Goal: Task Accomplishment & Management: Manage account settings

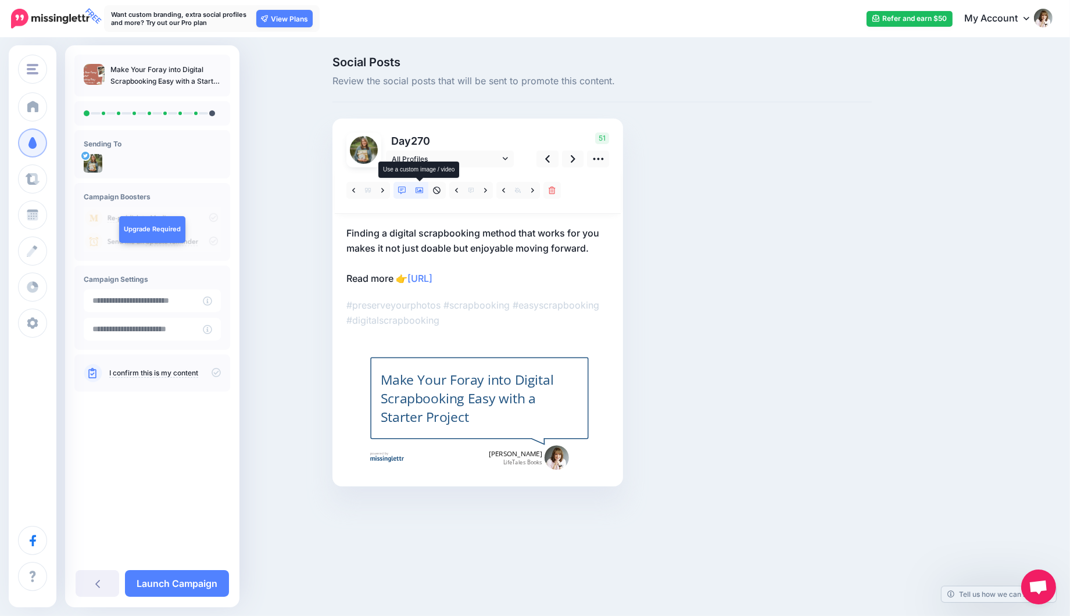
click at [419, 188] on icon at bounding box center [420, 191] width 8 height 8
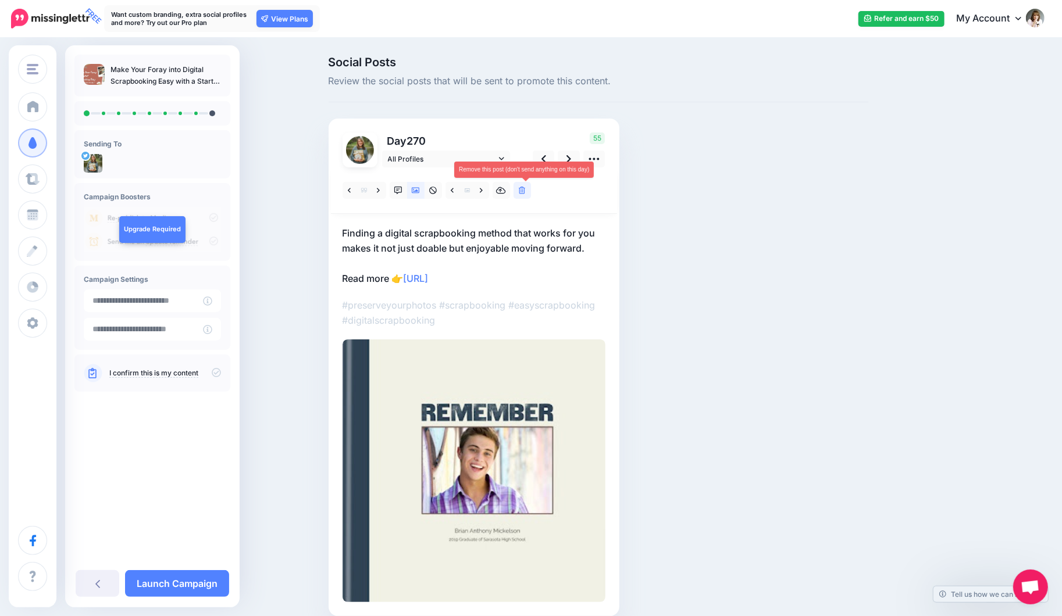
click at [531, 188] on link at bounding box center [521, 190] width 17 height 17
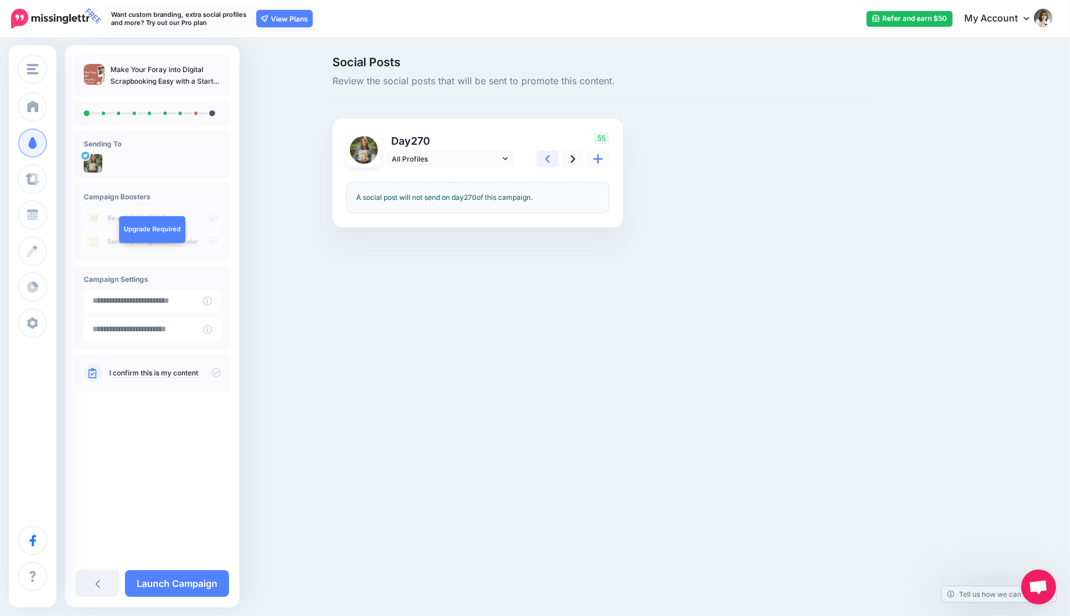
click at [545, 160] on icon at bounding box center [547, 159] width 5 height 12
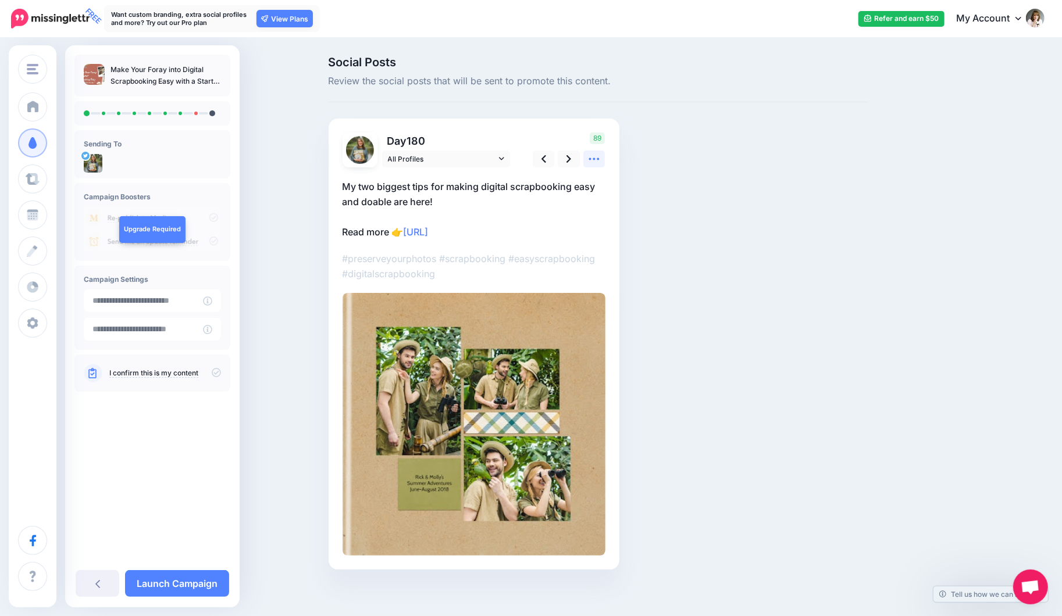
click at [595, 155] on icon at bounding box center [594, 159] width 12 height 12
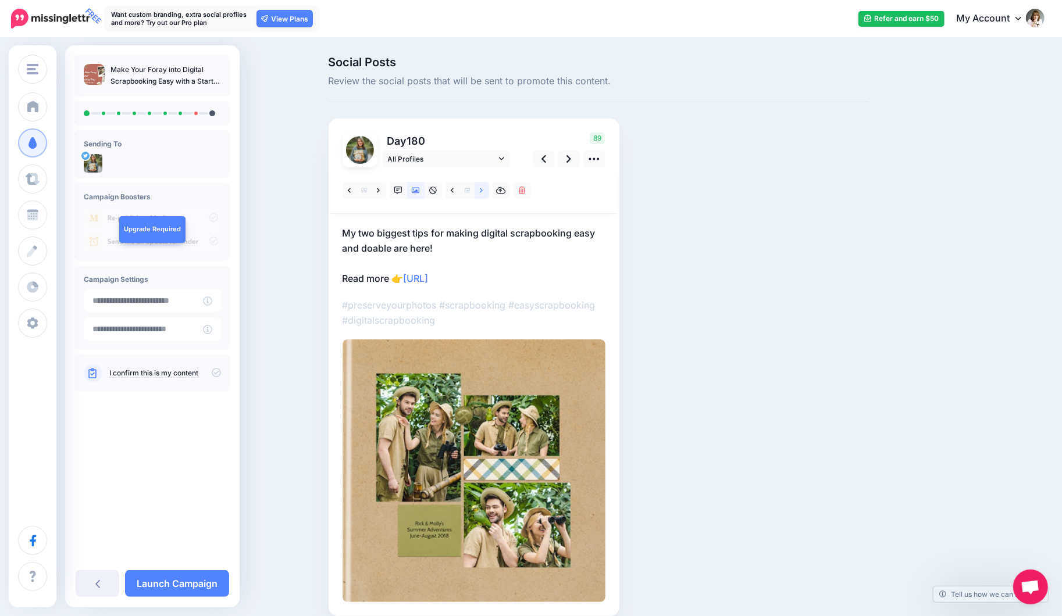
click at [483, 192] on icon at bounding box center [481, 190] width 3 height 5
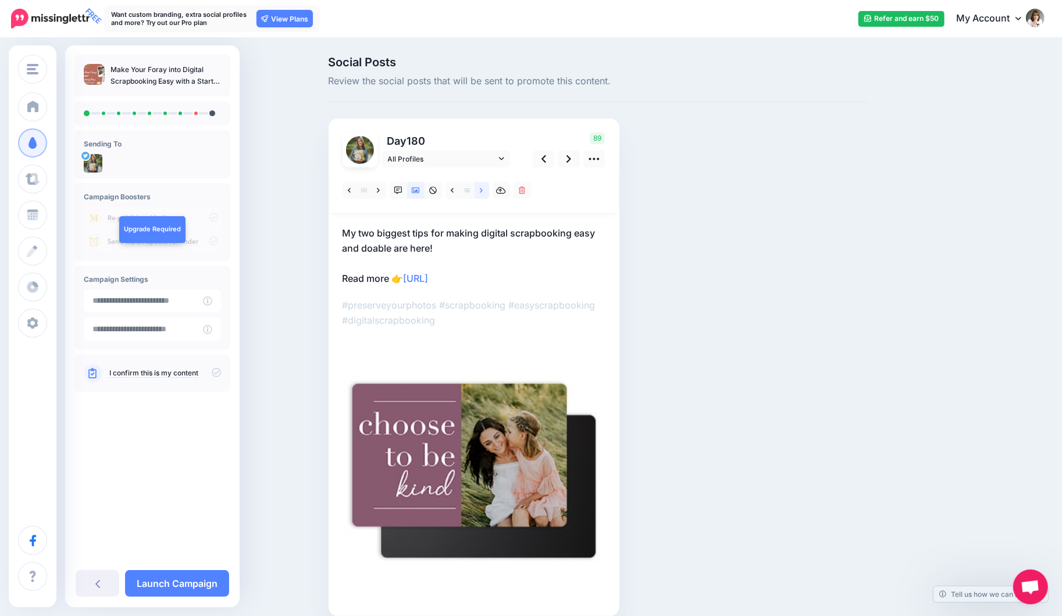
click at [483, 192] on icon at bounding box center [481, 190] width 3 height 5
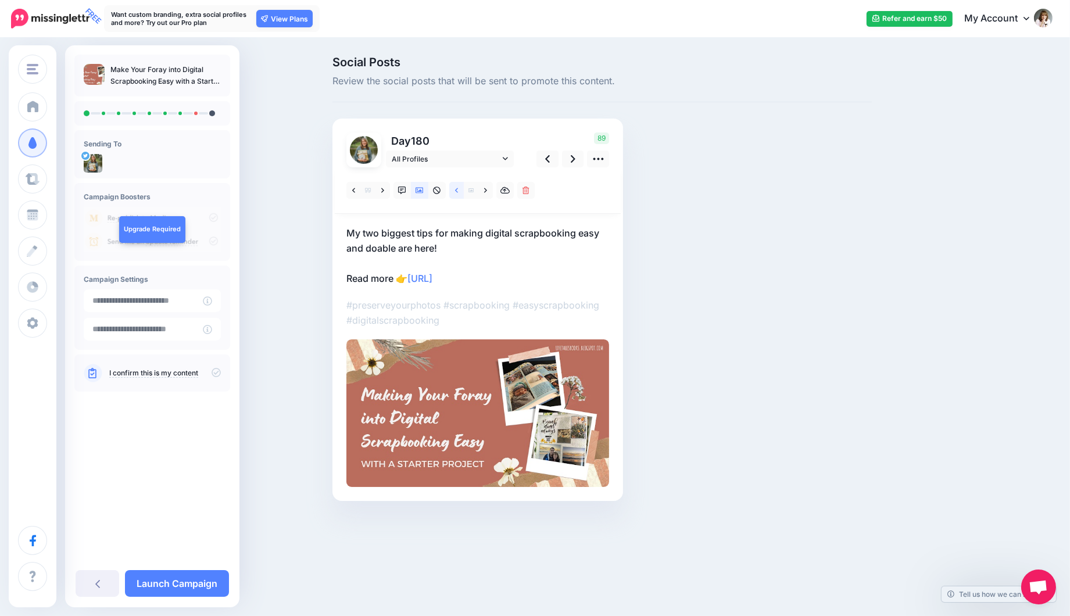
click at [454, 187] on link at bounding box center [456, 190] width 15 height 17
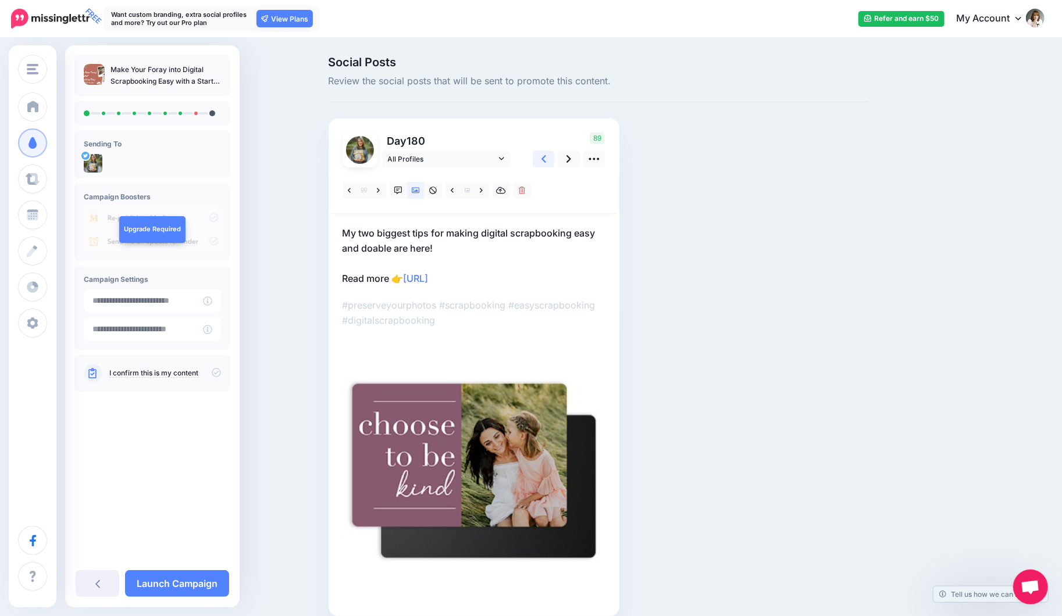
click at [546, 160] on icon at bounding box center [543, 159] width 5 height 8
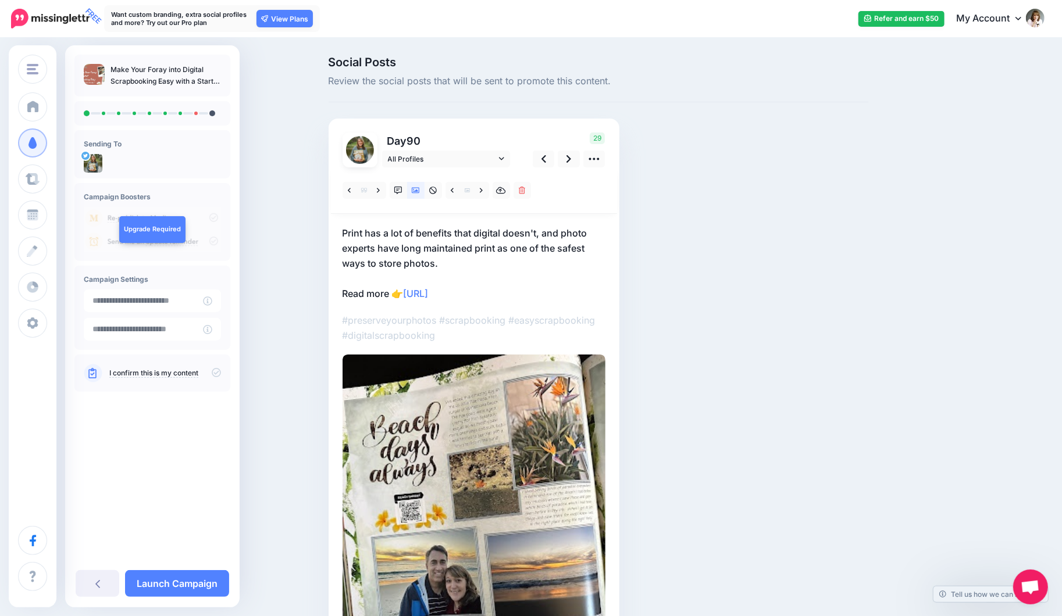
click at [452, 261] on p "Print has a lot of benefits that digital doesn't, and photo experts have long m…" at bounding box center [473, 264] width 263 height 76
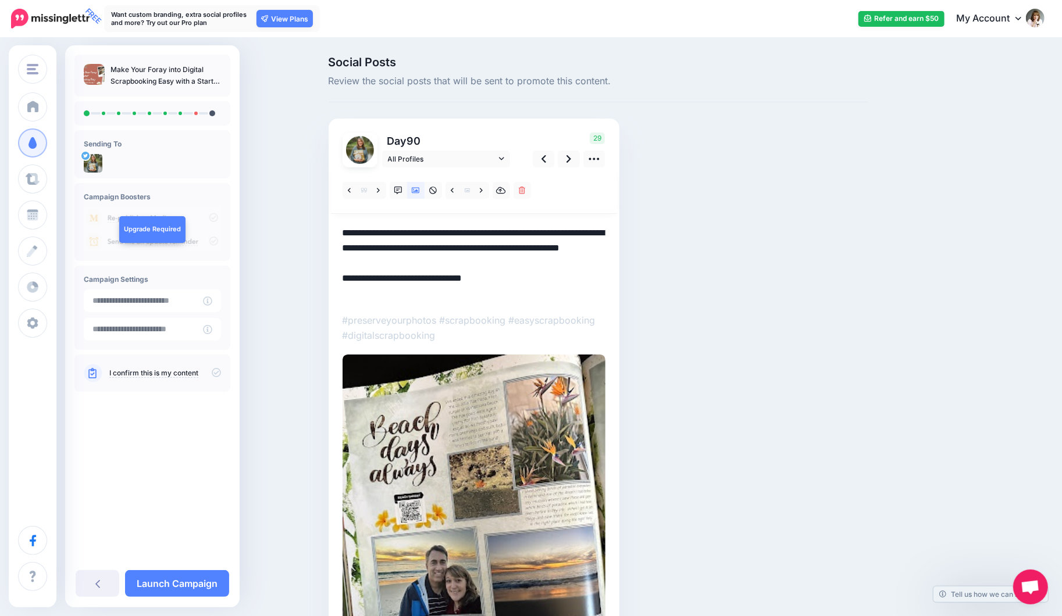
click at [451, 263] on textarea "**********" at bounding box center [473, 264] width 263 height 76
click at [577, 159] on link at bounding box center [569, 159] width 22 height 17
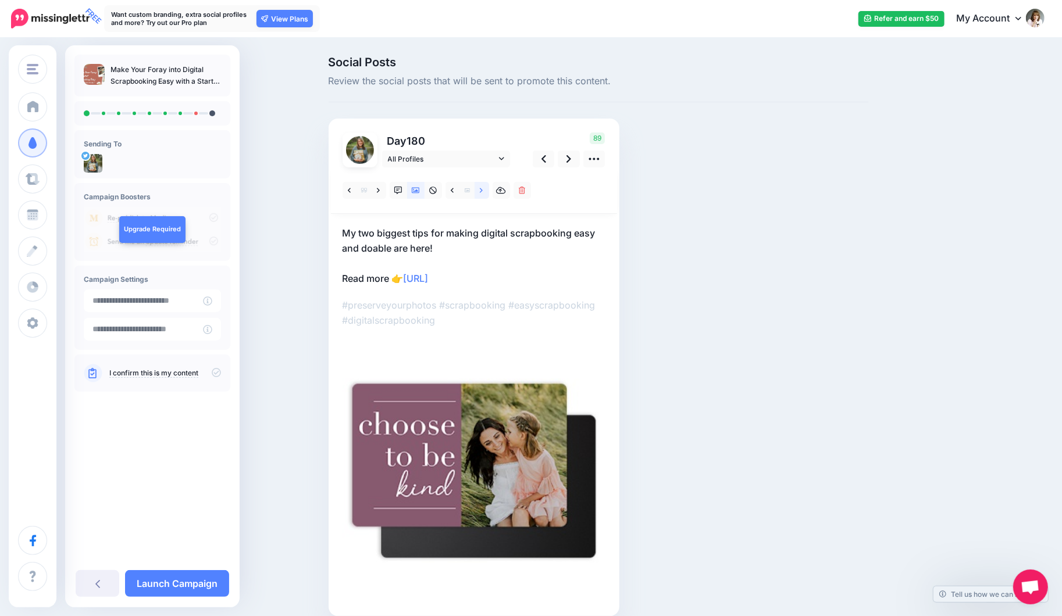
click at [488, 191] on link at bounding box center [481, 190] width 15 height 17
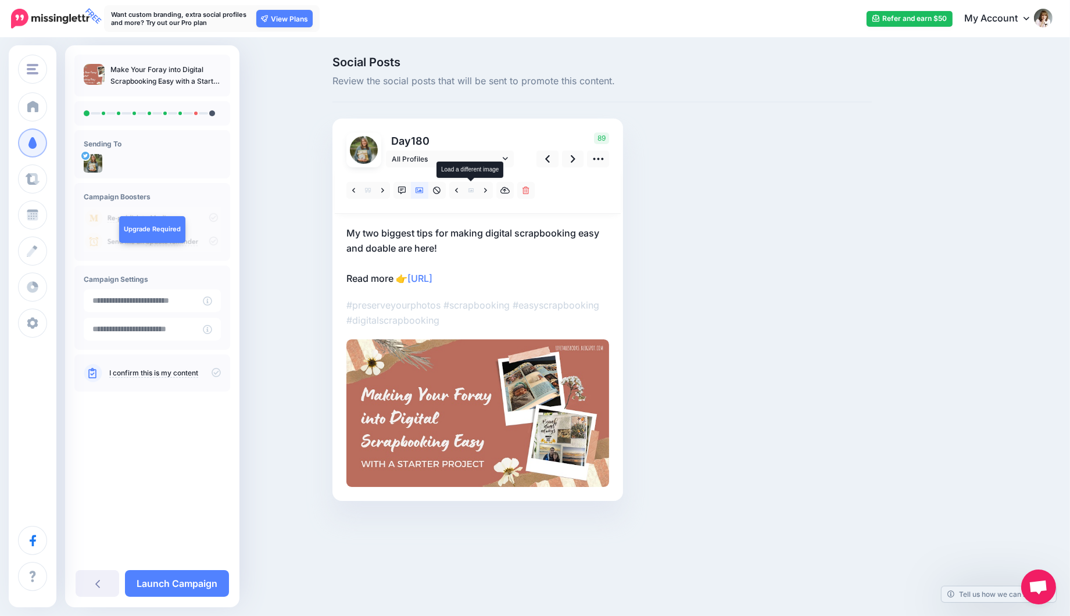
click at [477, 191] on span at bounding box center [471, 190] width 15 height 17
click at [487, 187] on link at bounding box center [486, 190] width 15 height 17
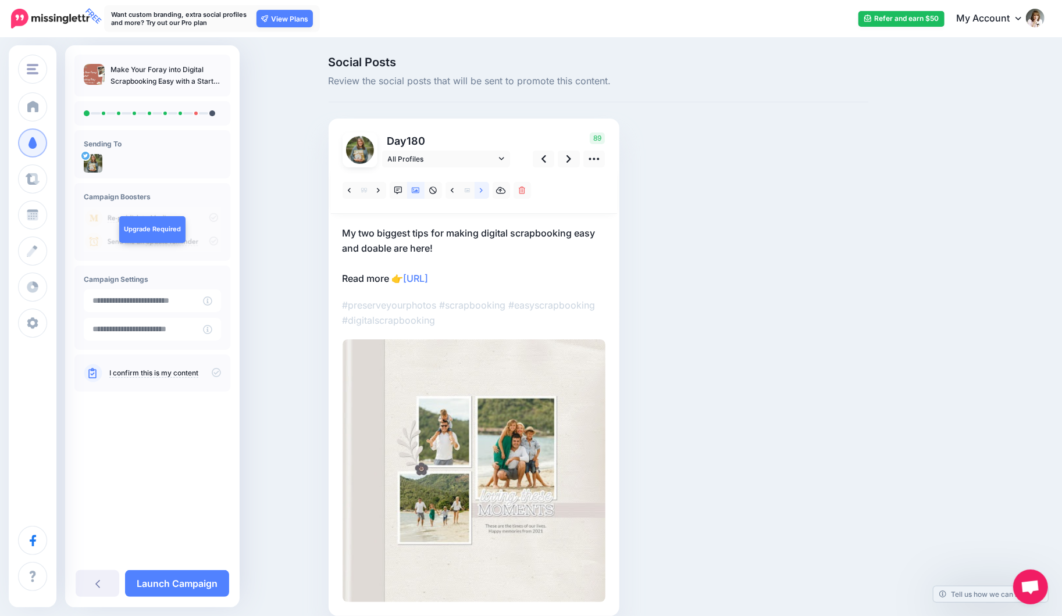
click at [487, 187] on link at bounding box center [481, 190] width 15 height 17
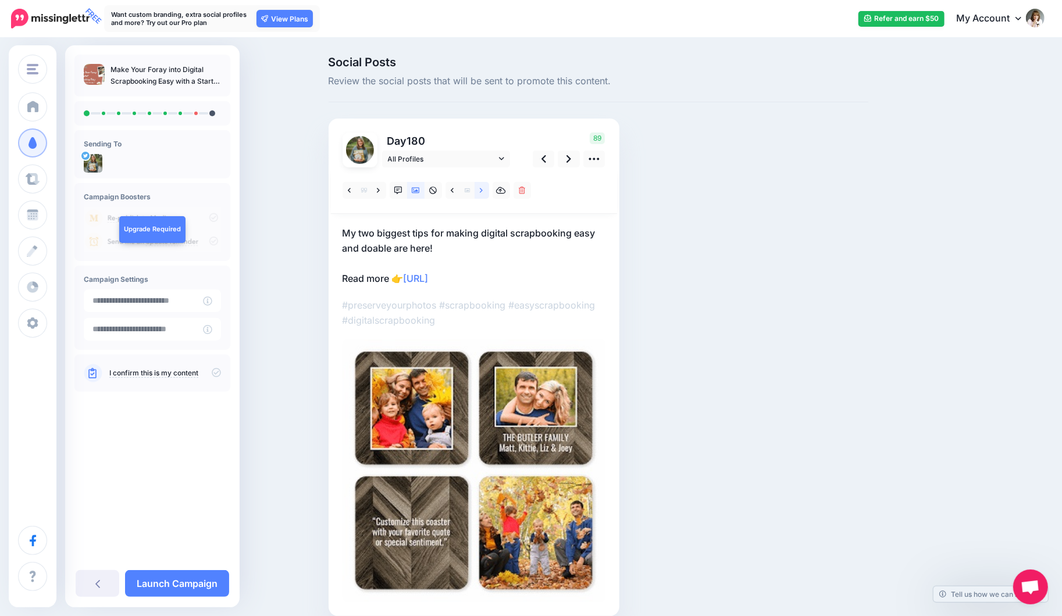
click at [487, 187] on link at bounding box center [481, 190] width 15 height 17
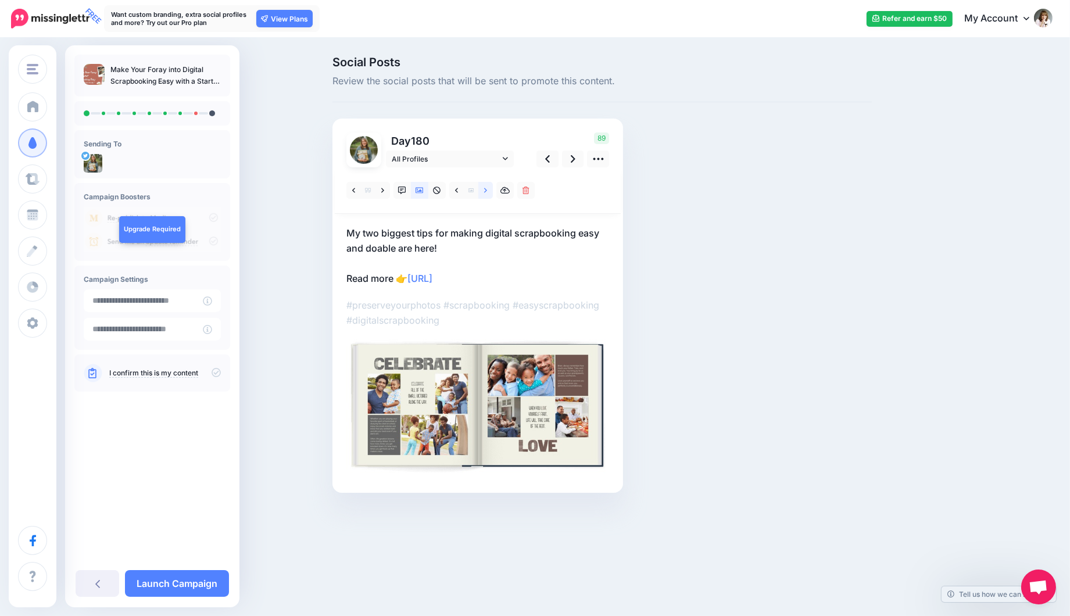
click at [487, 187] on link at bounding box center [486, 190] width 15 height 17
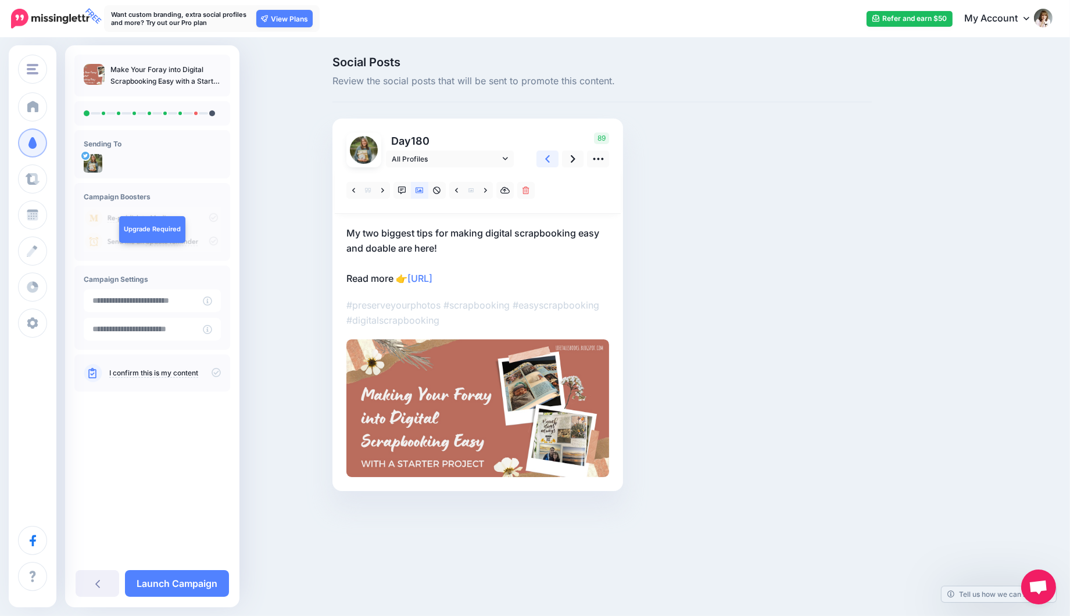
click at [546, 162] on icon at bounding box center [547, 159] width 5 height 12
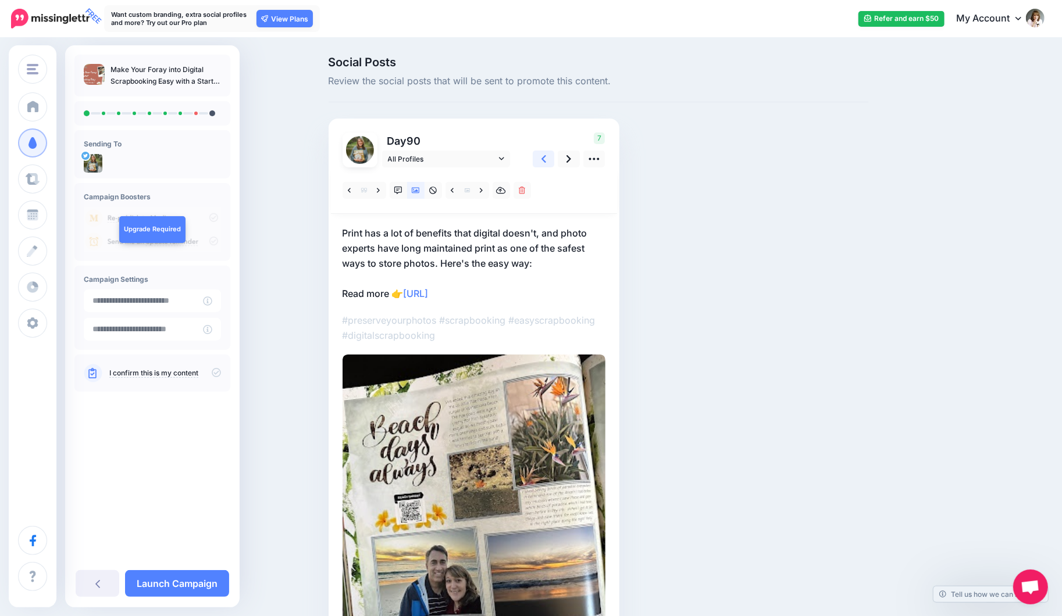
click at [546, 162] on icon at bounding box center [543, 159] width 5 height 12
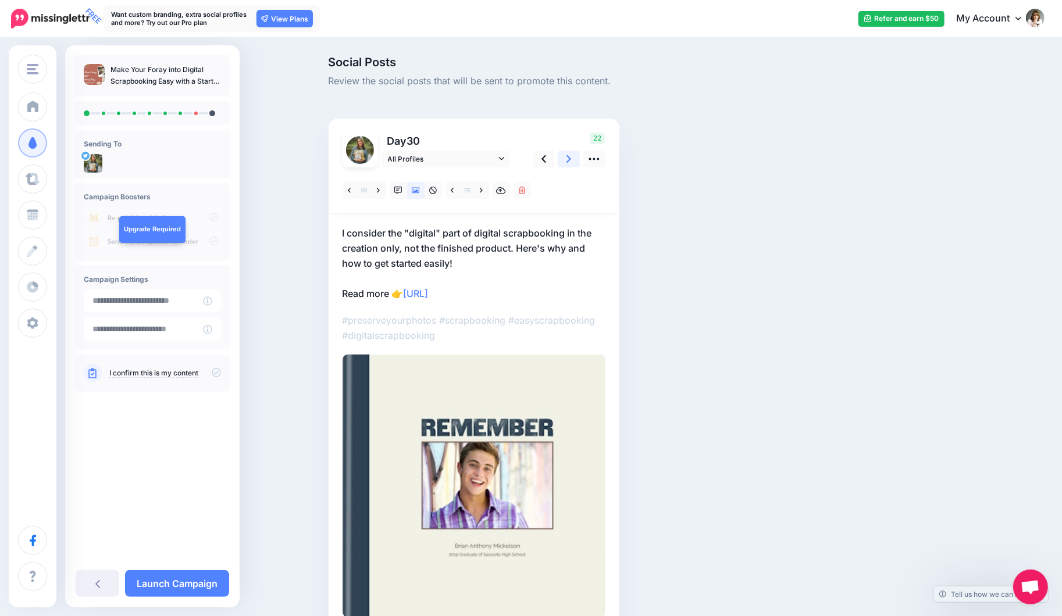
click at [569, 158] on link at bounding box center [569, 159] width 22 height 17
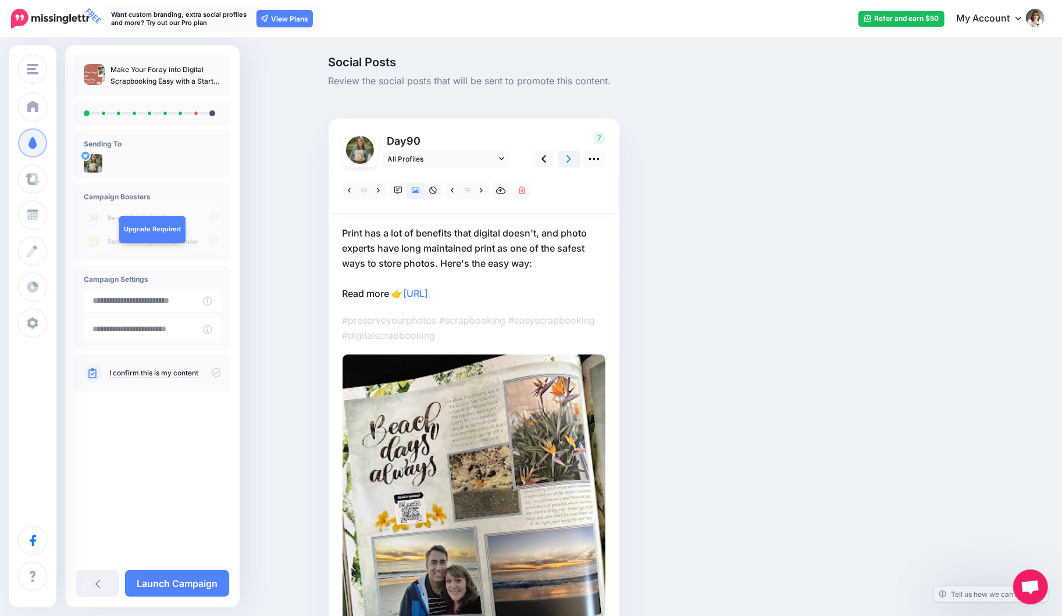
click at [569, 158] on link at bounding box center [569, 159] width 22 height 17
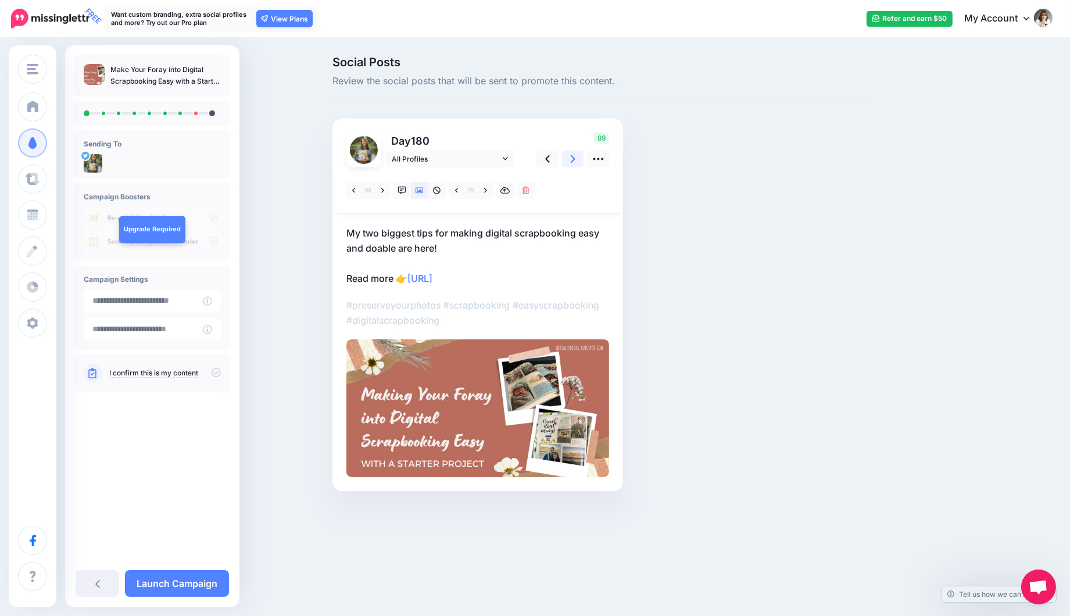
click at [569, 158] on link at bounding box center [573, 159] width 22 height 17
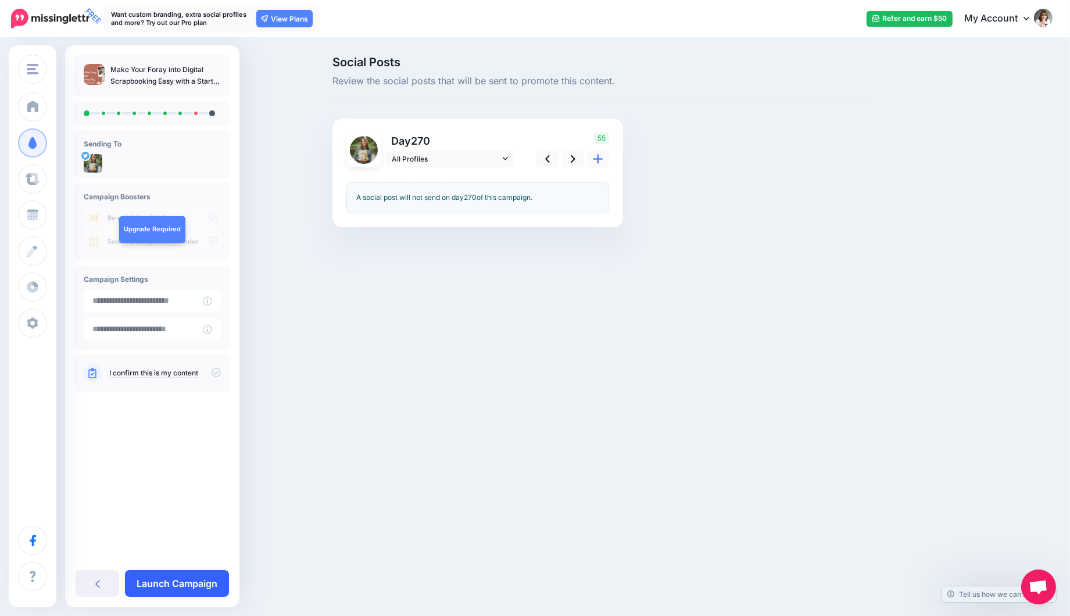
click at [213, 588] on link "Launch Campaign" at bounding box center [177, 583] width 104 height 27
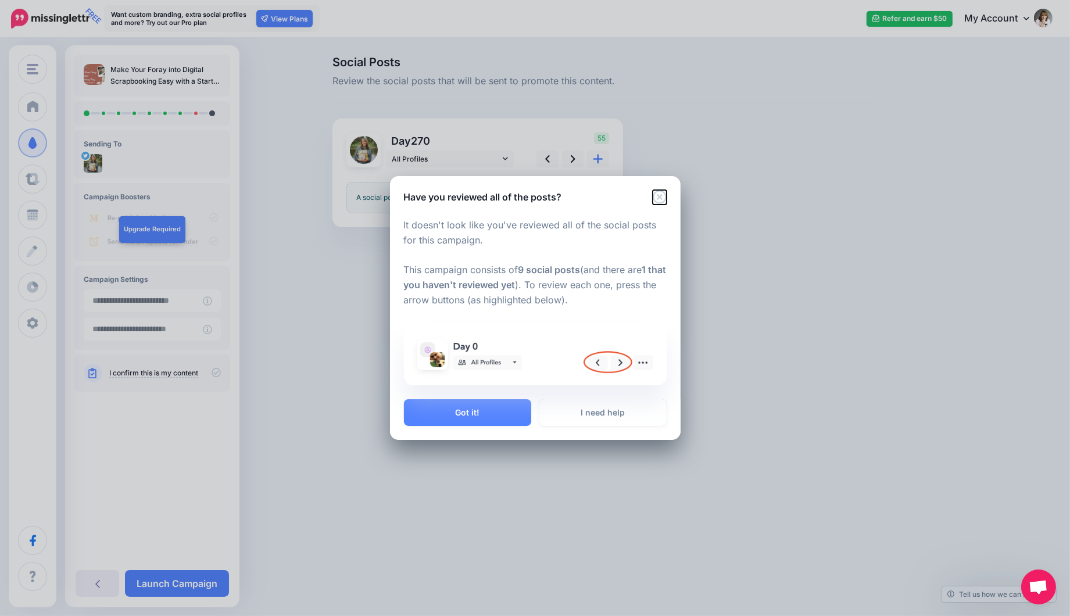
click at [661, 195] on icon "Close" at bounding box center [660, 197] width 14 height 14
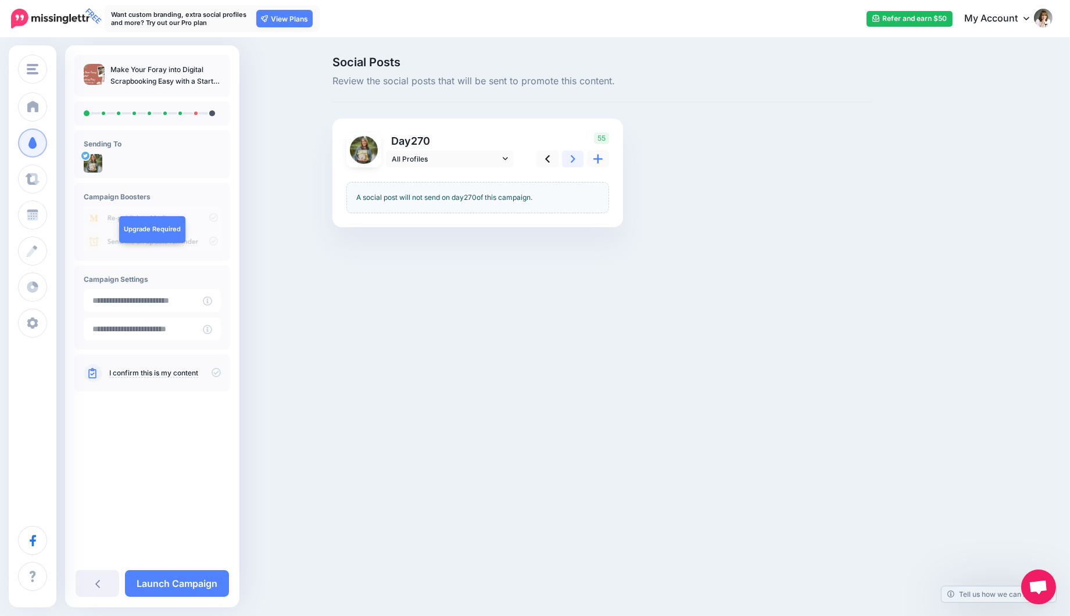
click at [574, 157] on icon at bounding box center [573, 159] width 5 height 12
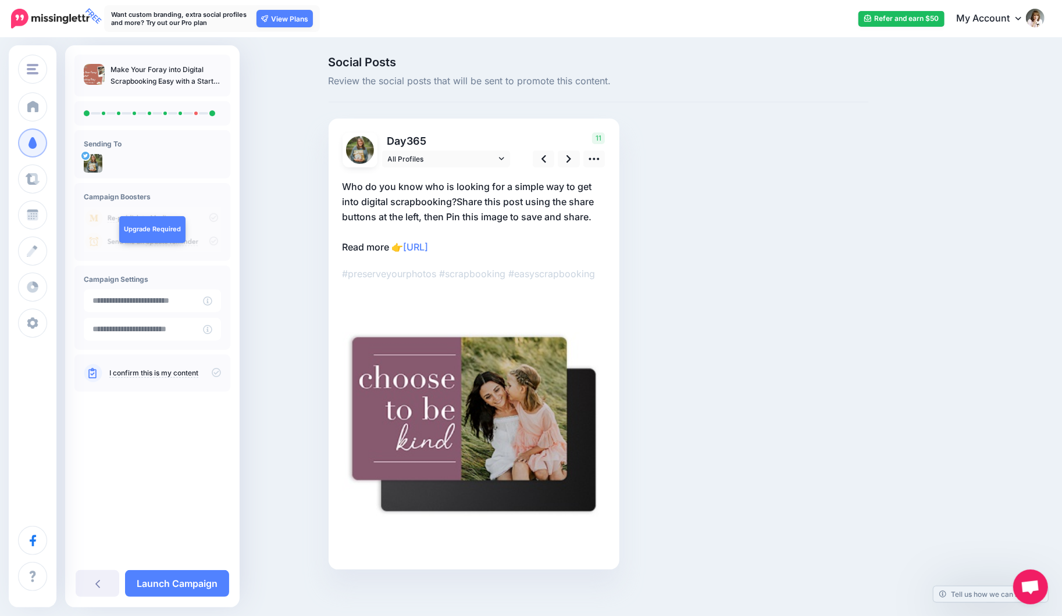
click at [472, 202] on p "Who do you know who is looking for a simple way to get into digital scrapbookin…" at bounding box center [473, 217] width 263 height 76
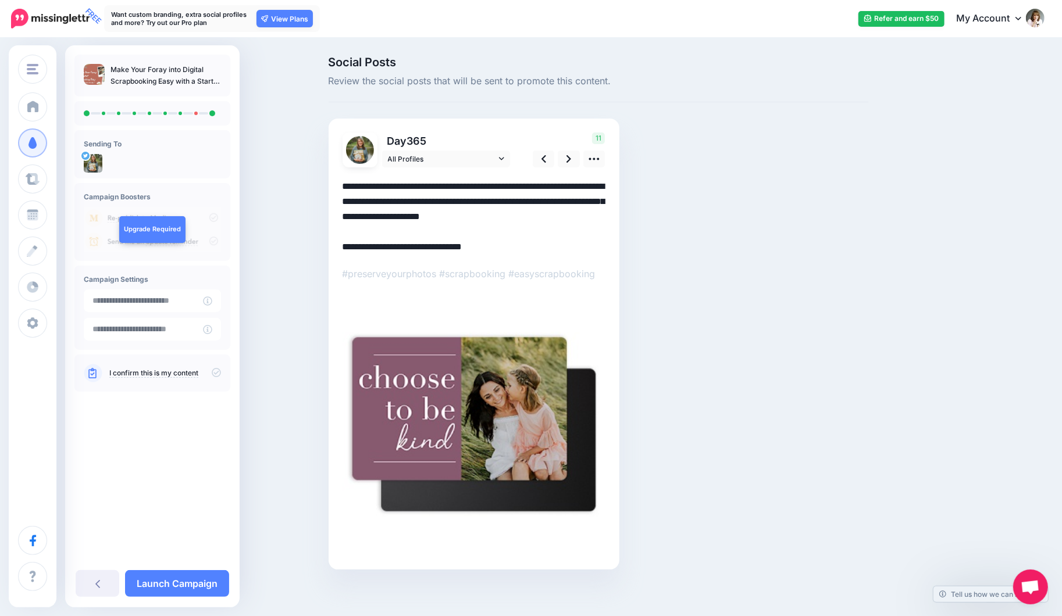
drag, startPoint x: 462, startPoint y: 202, endPoint x: 609, endPoint y: 212, distance: 146.8
click at [605, 212] on textarea "**********" at bounding box center [473, 217] width 263 height 76
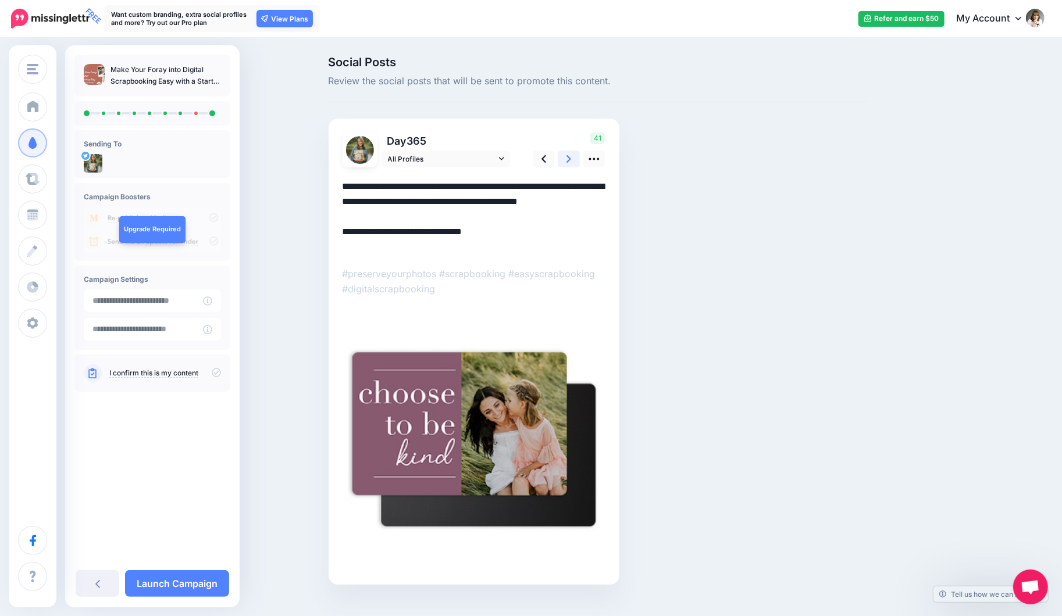
type textarea "**********"
click at [569, 159] on link at bounding box center [569, 159] width 22 height 17
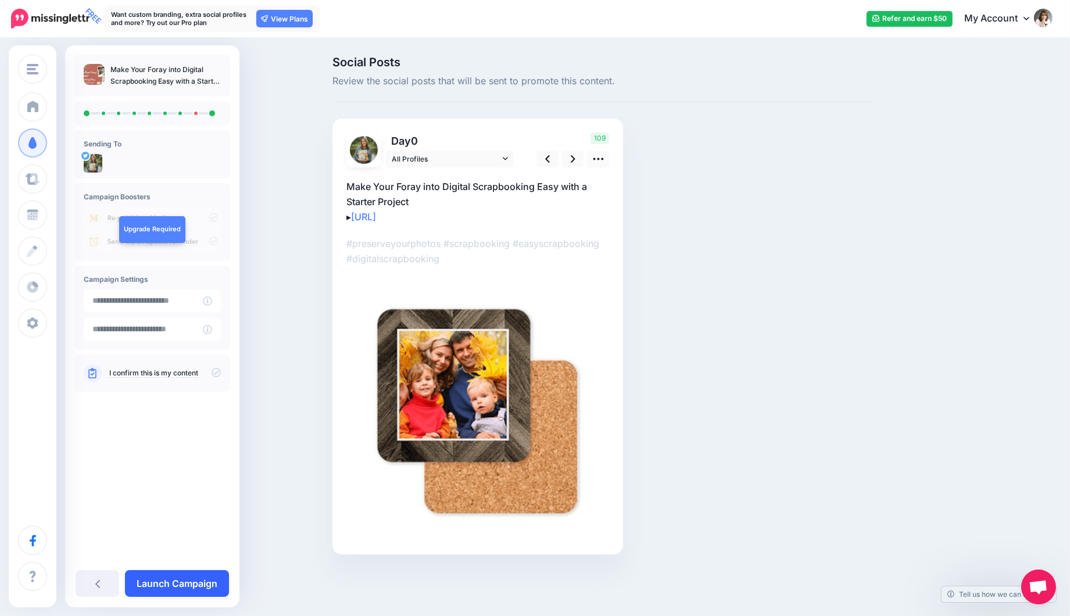
click at [194, 586] on link "Launch Campaign" at bounding box center [177, 583] width 104 height 27
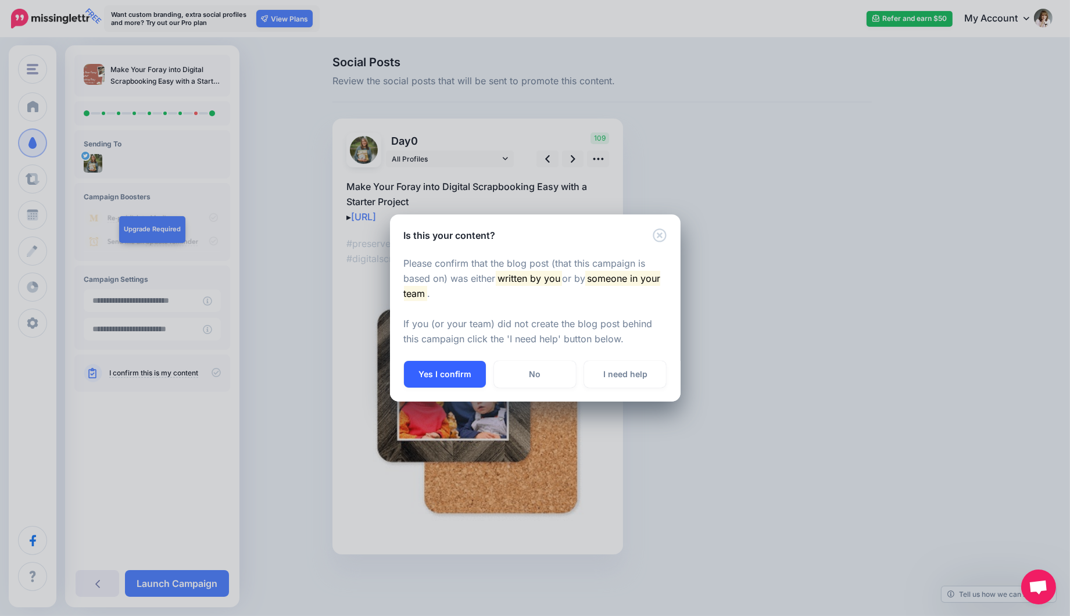
click at [441, 379] on button "Yes I confirm" at bounding box center [445, 374] width 82 height 27
